Goal: Navigation & Orientation: Go to known website

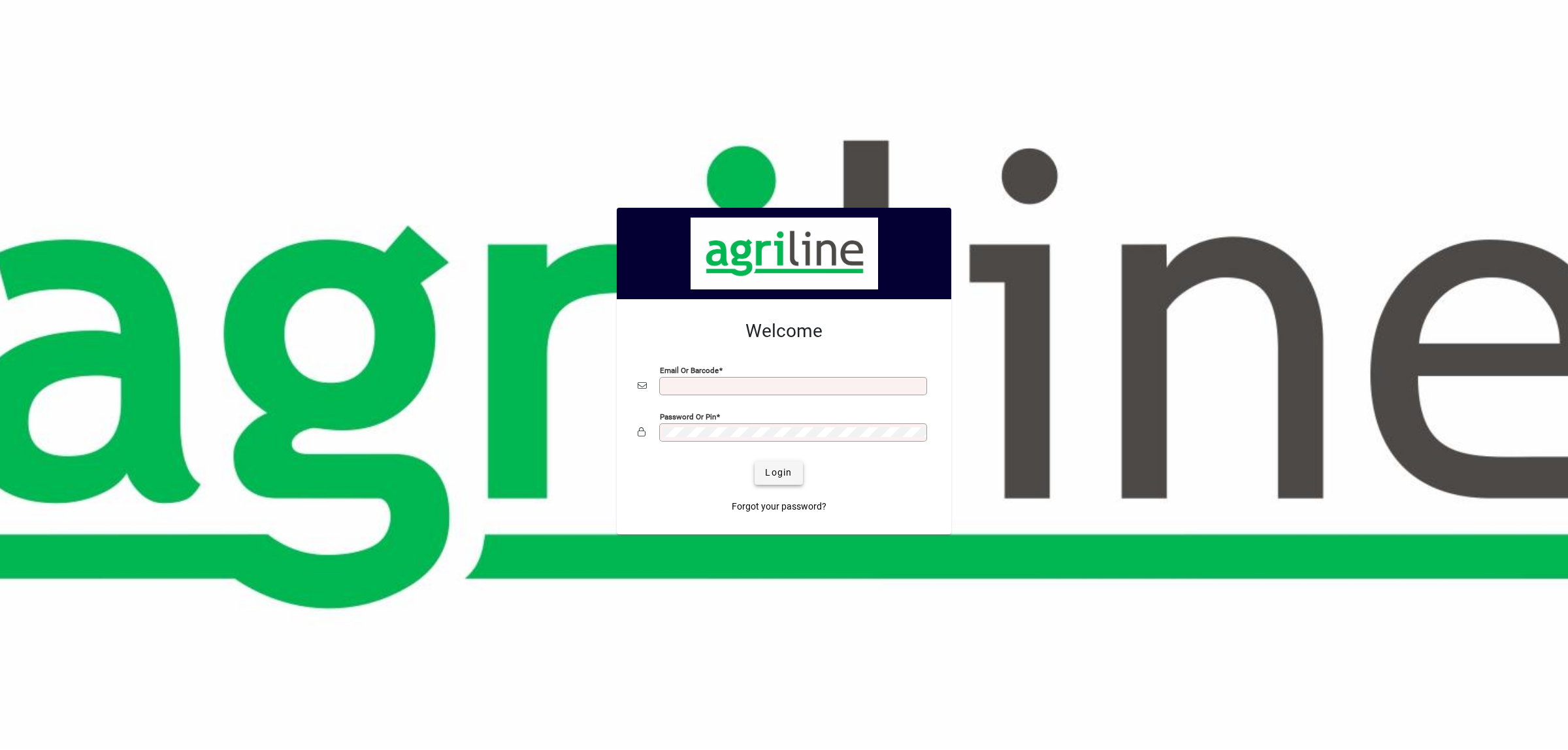
type input "**********"
click at [784, 472] on span "Login" at bounding box center [778, 473] width 27 height 14
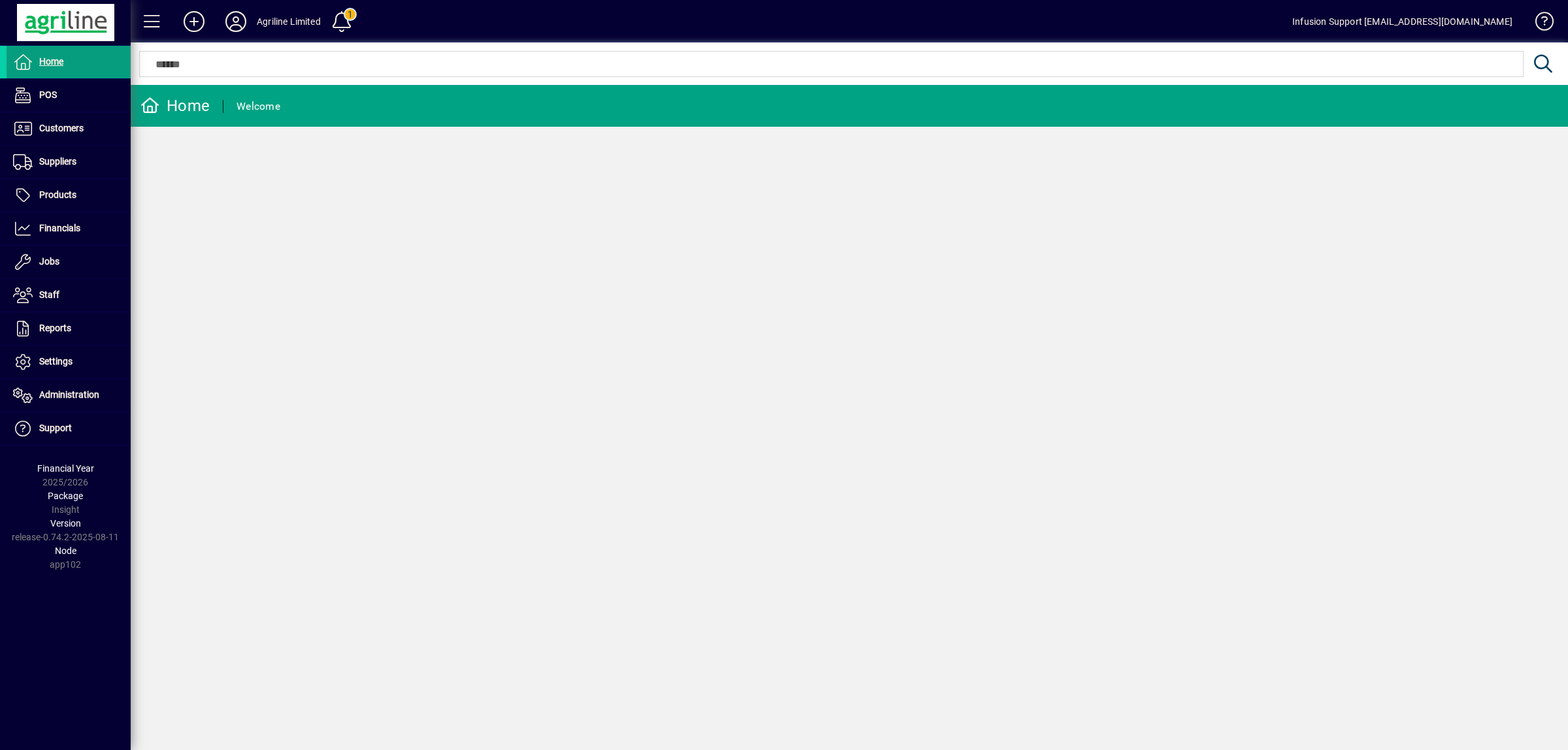
drag, startPoint x: 995, startPoint y: 360, endPoint x: 743, endPoint y: 341, distance: 252.7
click at [995, 360] on div "Home Welcome" at bounding box center [849, 417] width 1437 height 665
